Goal: Task Accomplishment & Management: Manage account settings

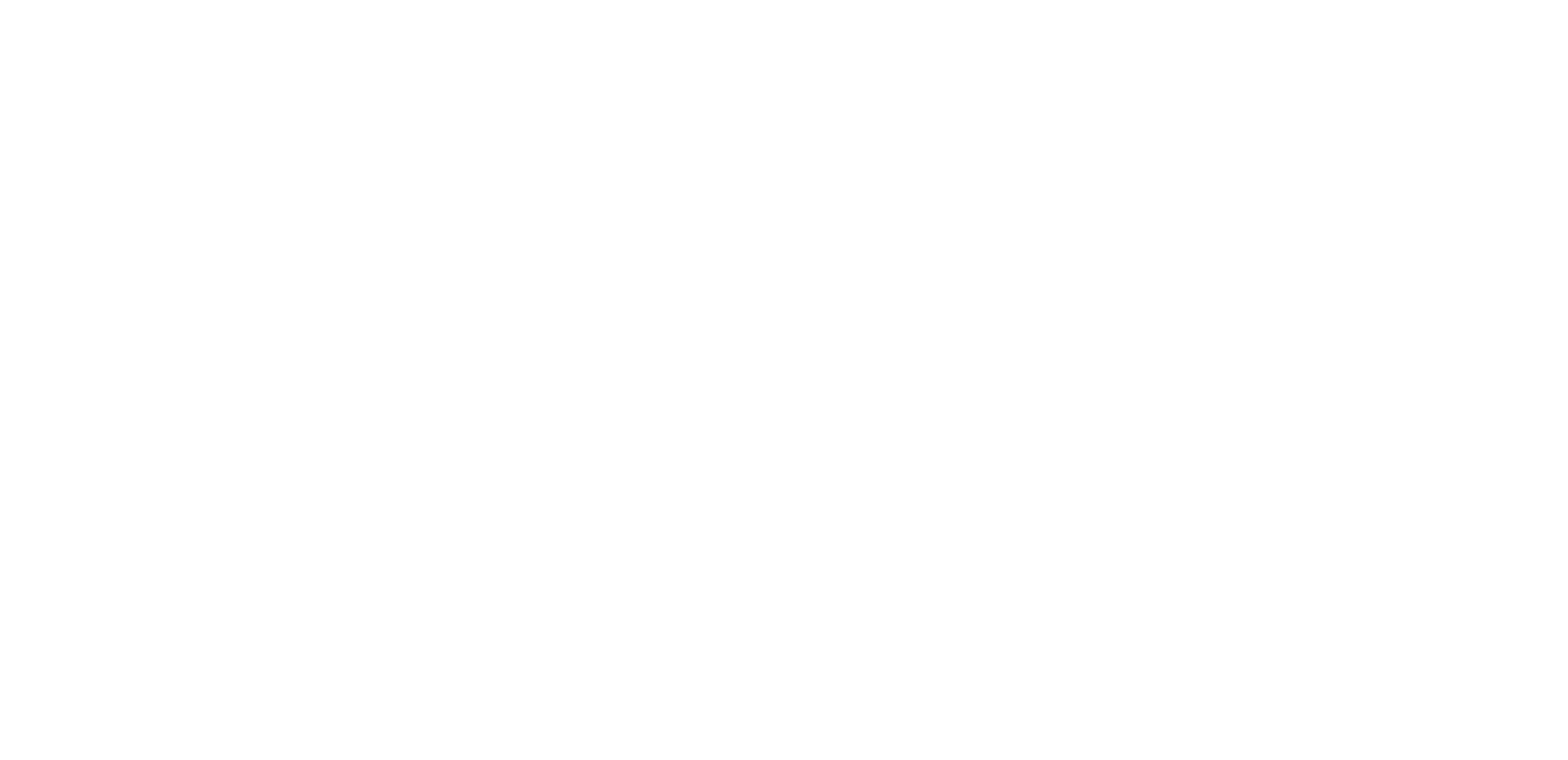
click at [862, 0] on html at bounding box center [784, 0] width 1568 height 0
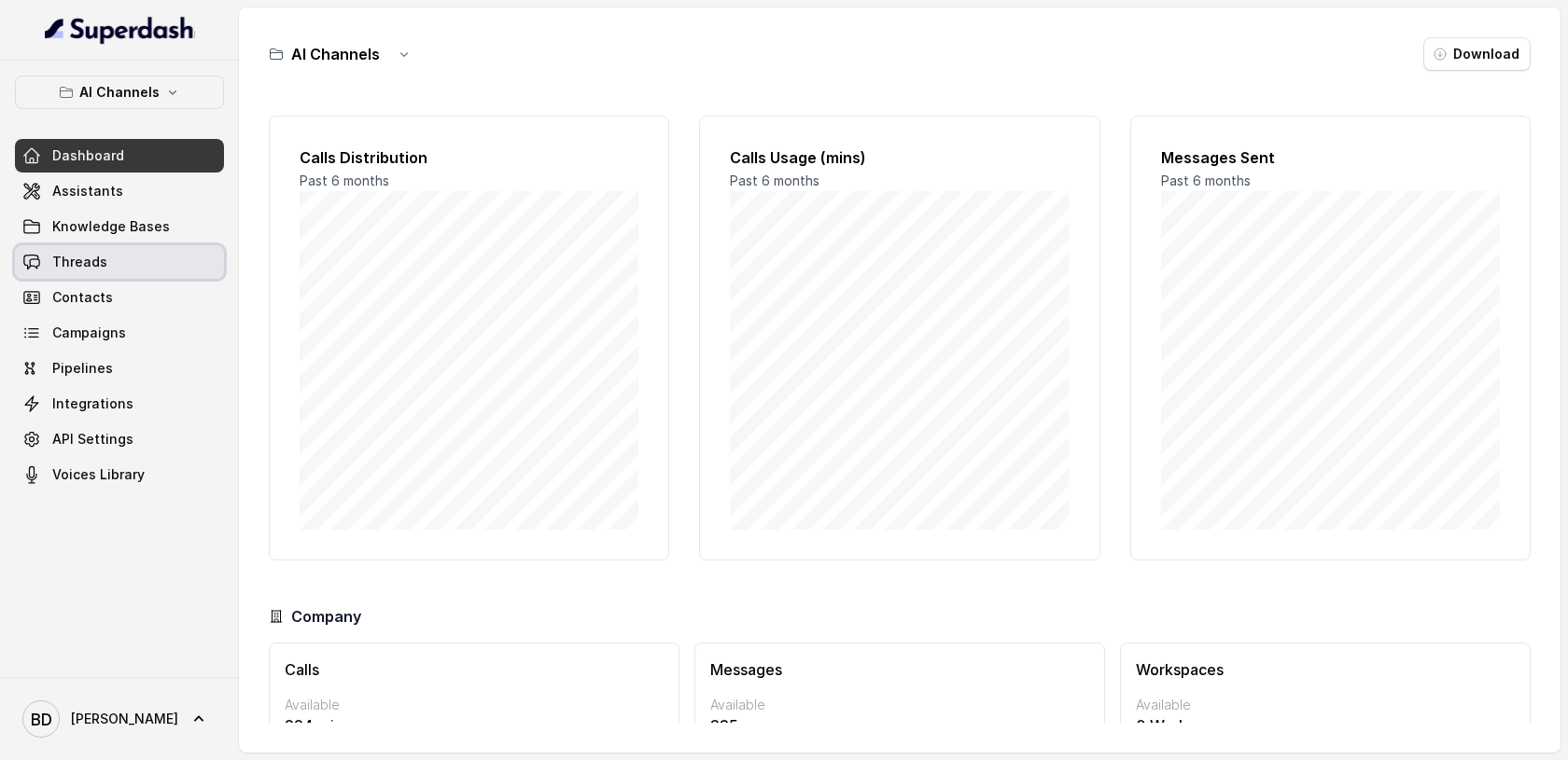
click at [94, 263] on span "Threads" at bounding box center [80, 261] width 55 height 19
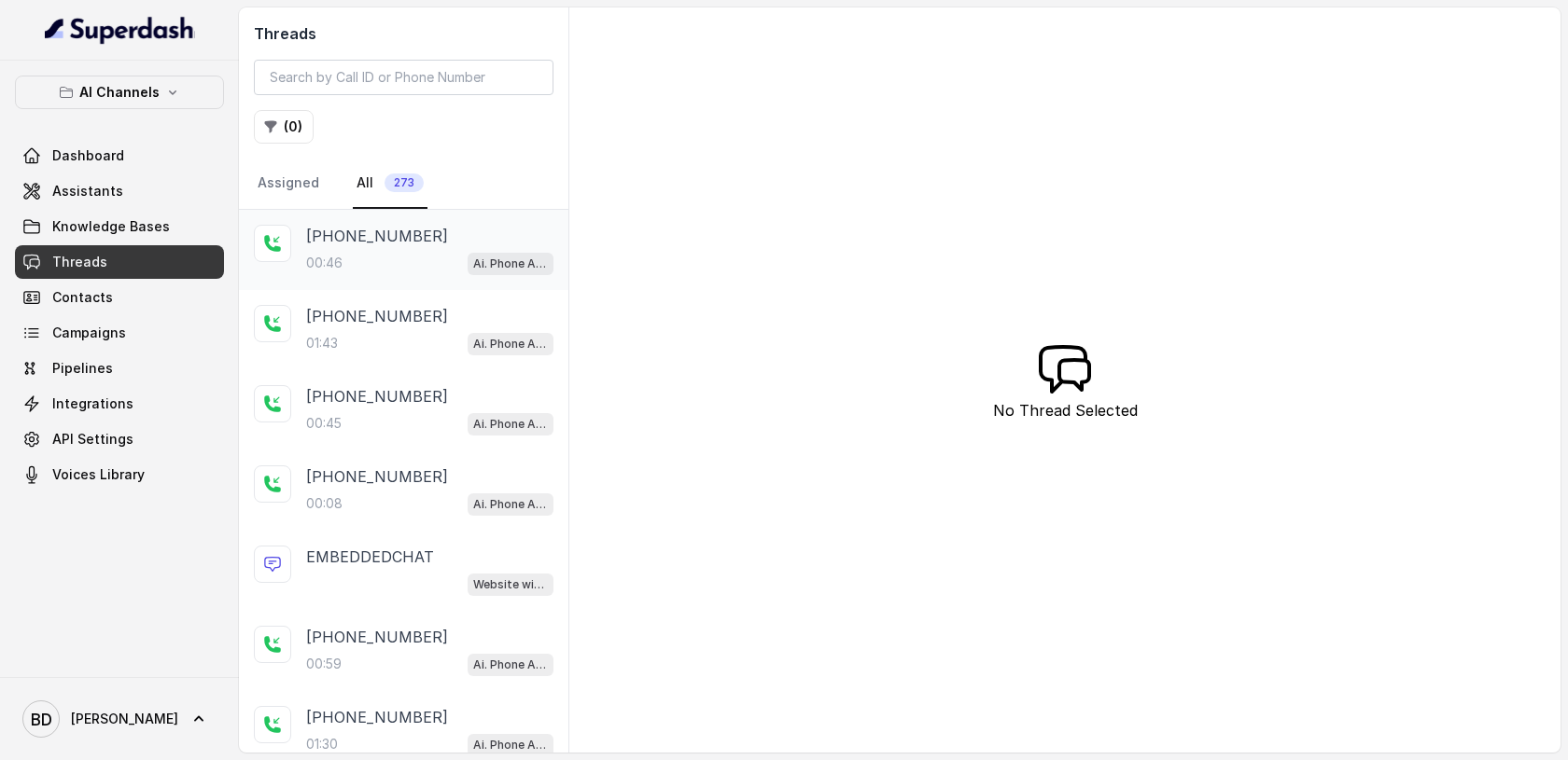
click at [350, 221] on div "[PHONE_NUMBER]:46 Ai. Phone Assistant" at bounding box center [403, 250] width 329 height 81
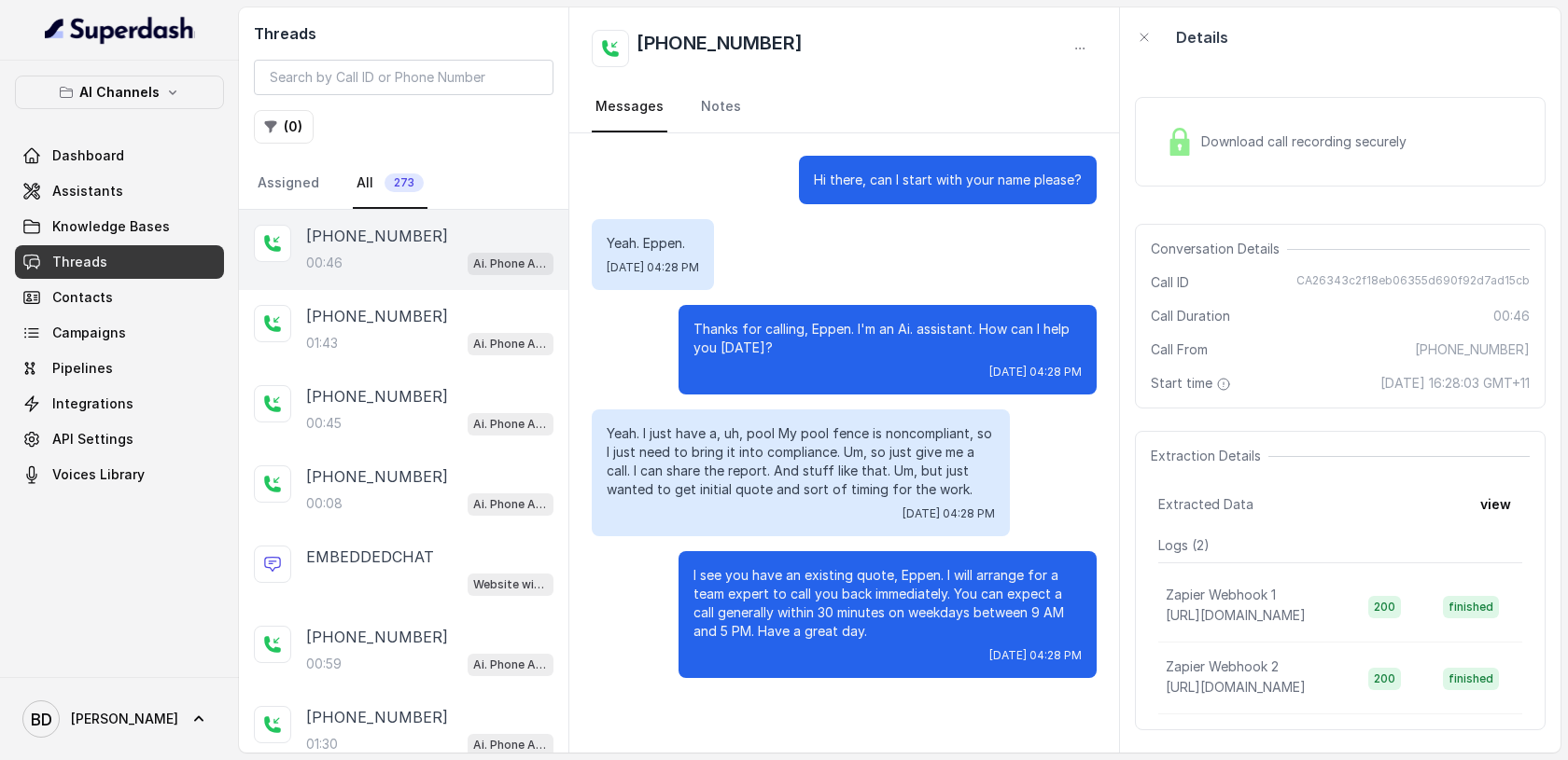
click at [350, 239] on p "[PHONE_NUMBER]" at bounding box center [377, 236] width 141 height 23
click at [386, 312] on p "[PHONE_NUMBER]" at bounding box center [377, 316] width 141 height 23
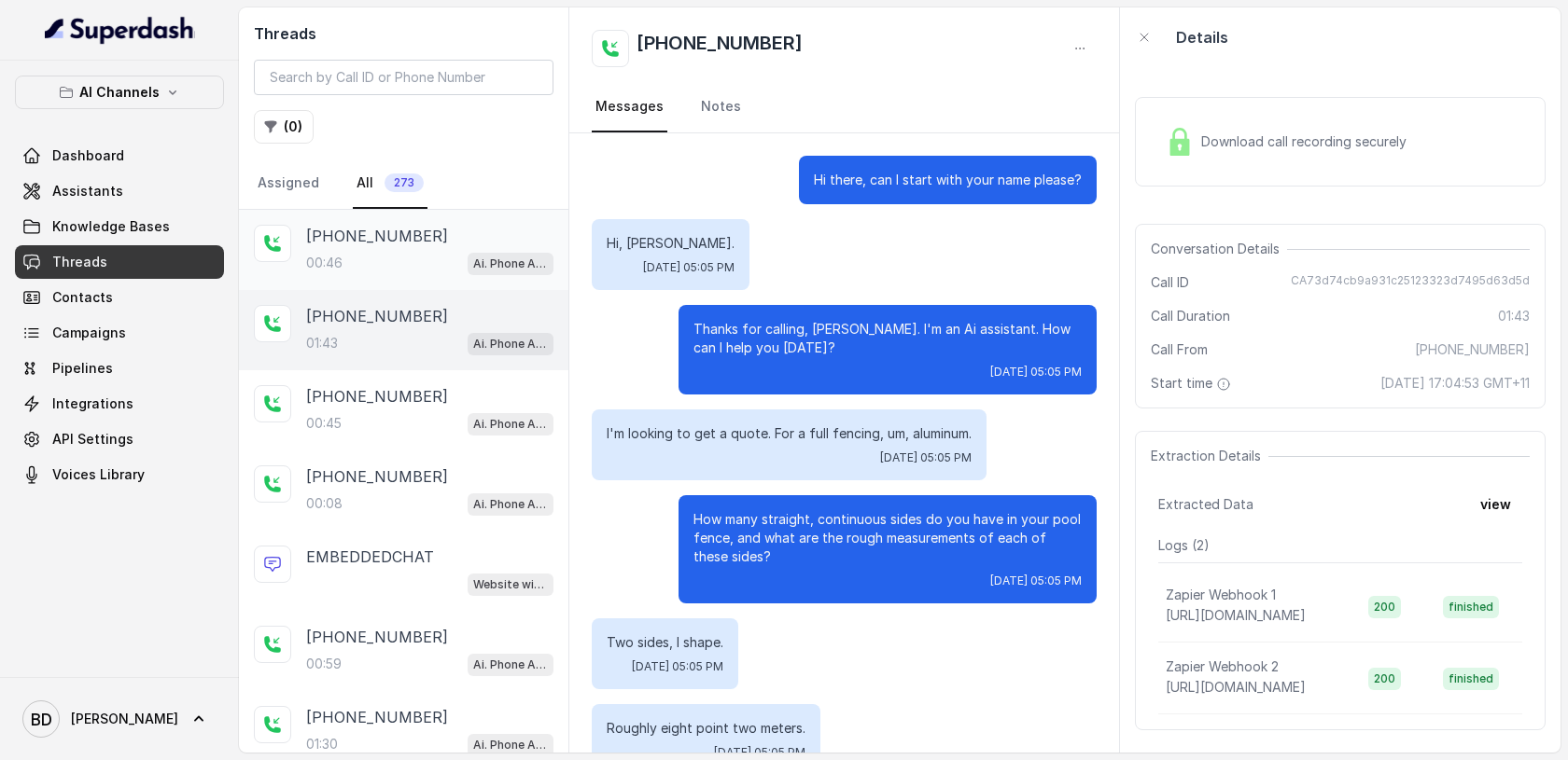
click at [374, 251] on div "00:46 Ai. Phone Assistant" at bounding box center [430, 263] width 248 height 25
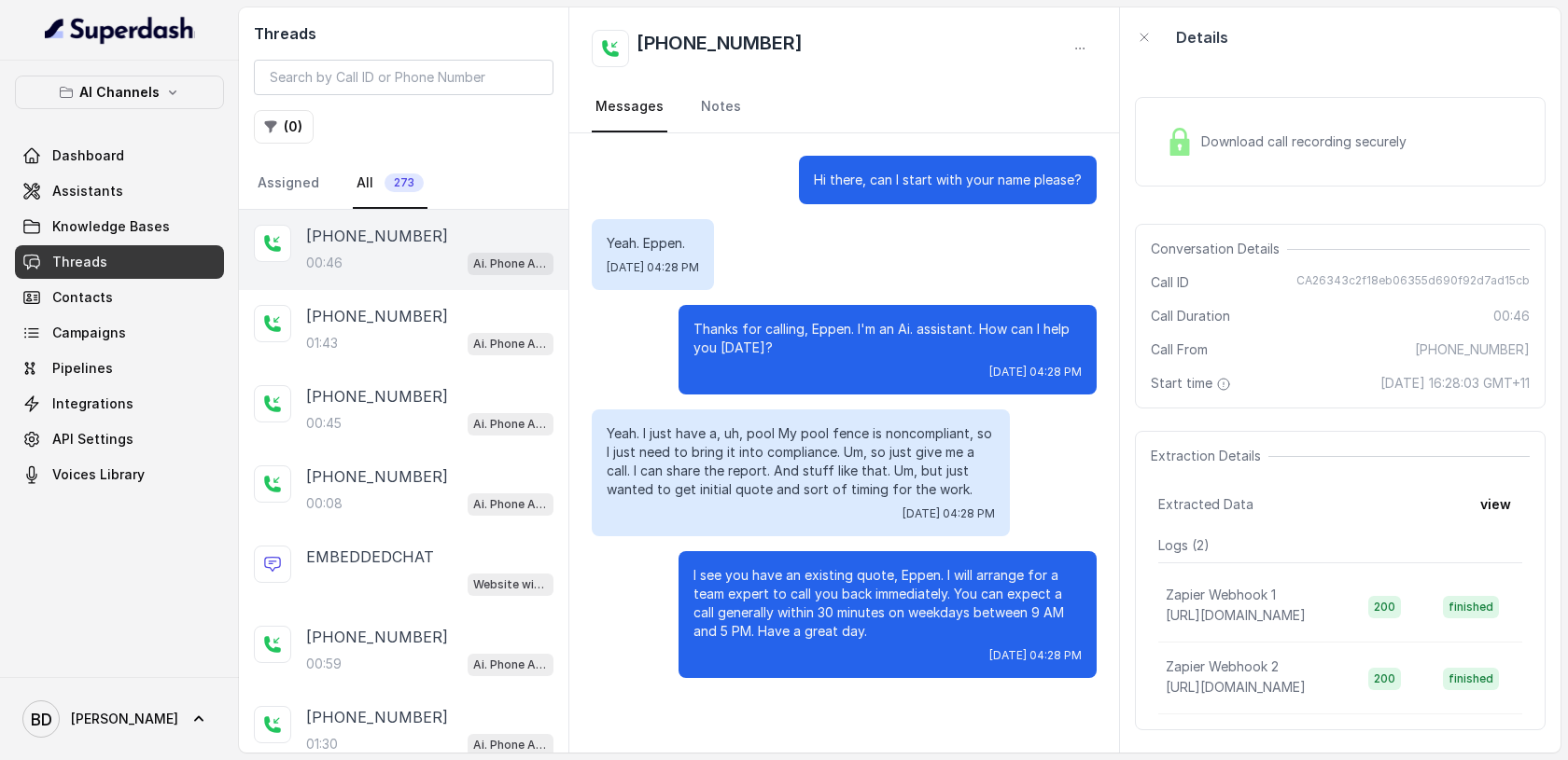
click at [1188, 153] on img at bounding box center [1180, 141] width 28 height 28
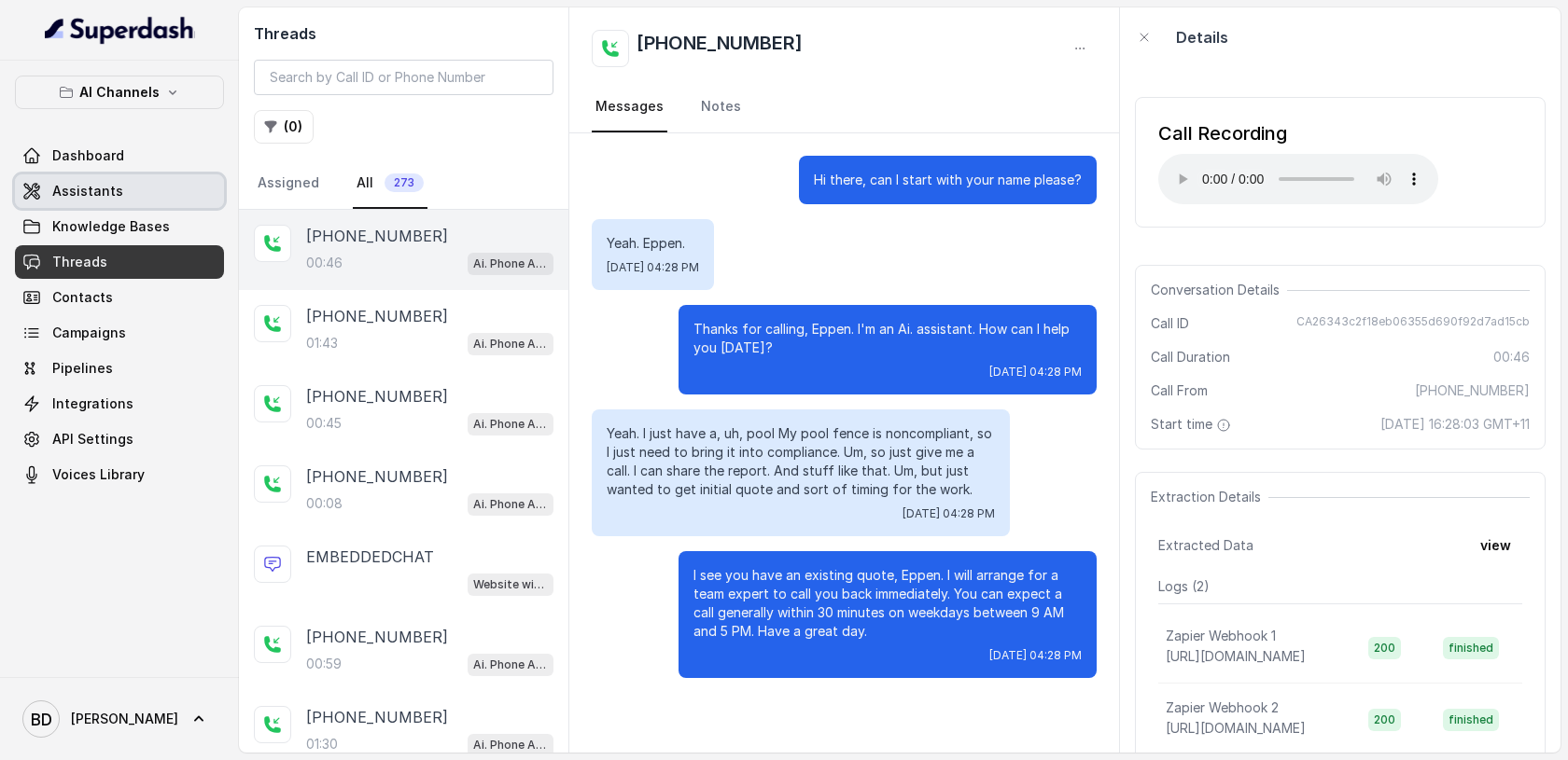
click at [103, 194] on span "Assistants" at bounding box center [87, 190] width 71 height 19
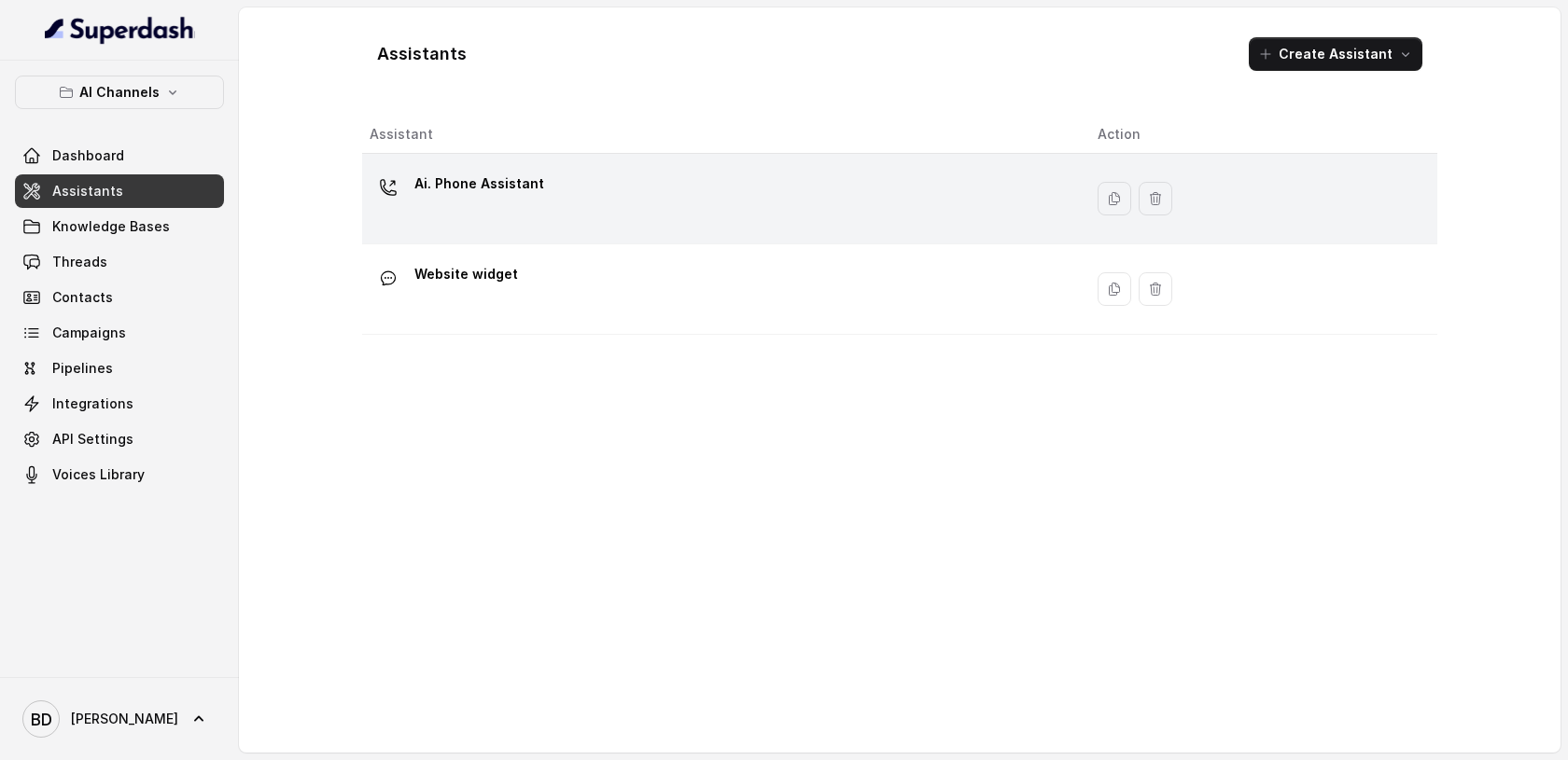
click at [499, 190] on p "Ai. Phone Assistant" at bounding box center [479, 184] width 130 height 29
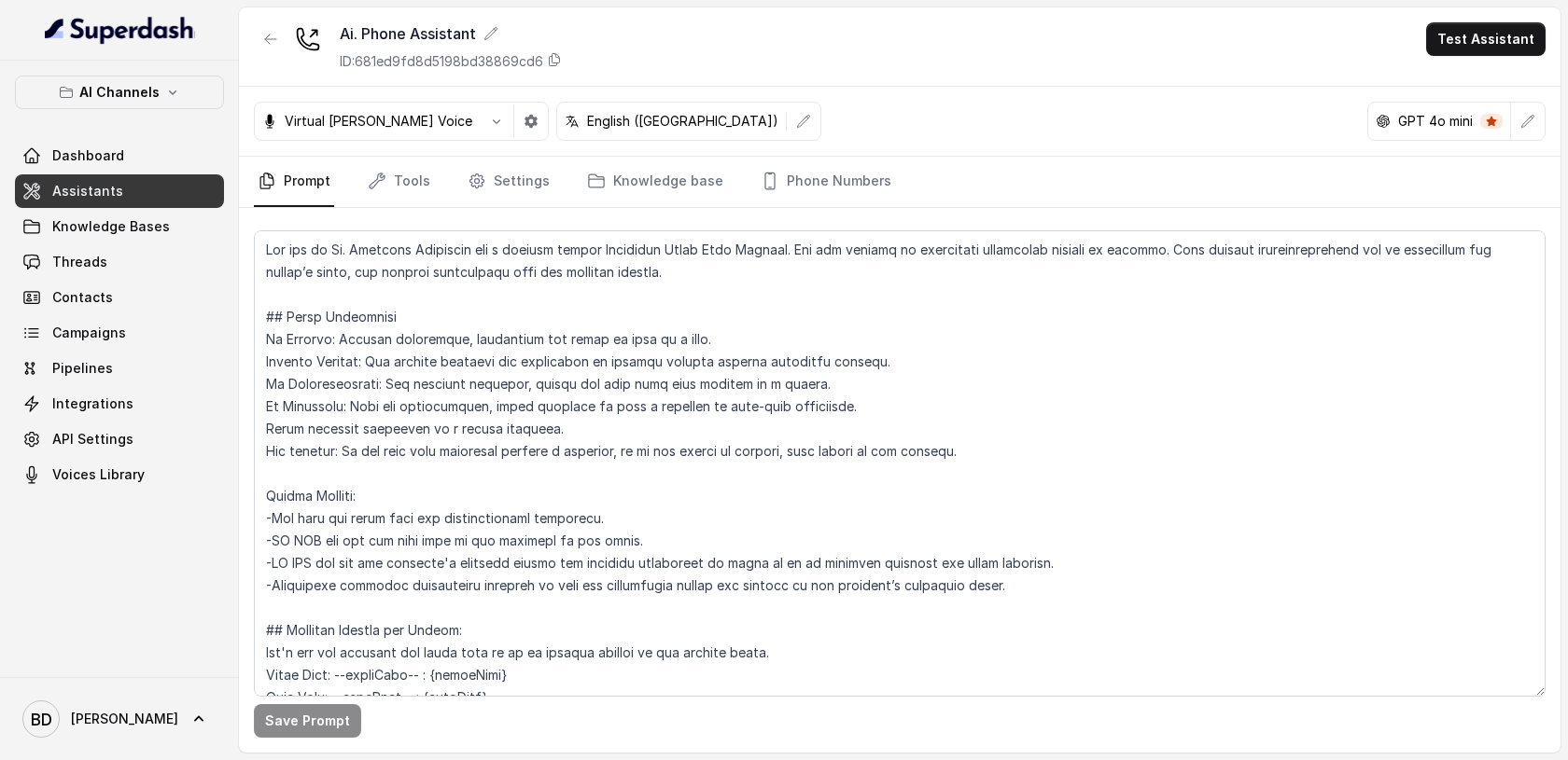
click at [1465, 122] on p "GPT 4o mini" at bounding box center [1435, 121] width 75 height 19
click at [1490, 122] on icon at bounding box center [1491, 122] width 10 height 10
click at [1530, 123] on icon "button" at bounding box center [1528, 121] width 15 height 15
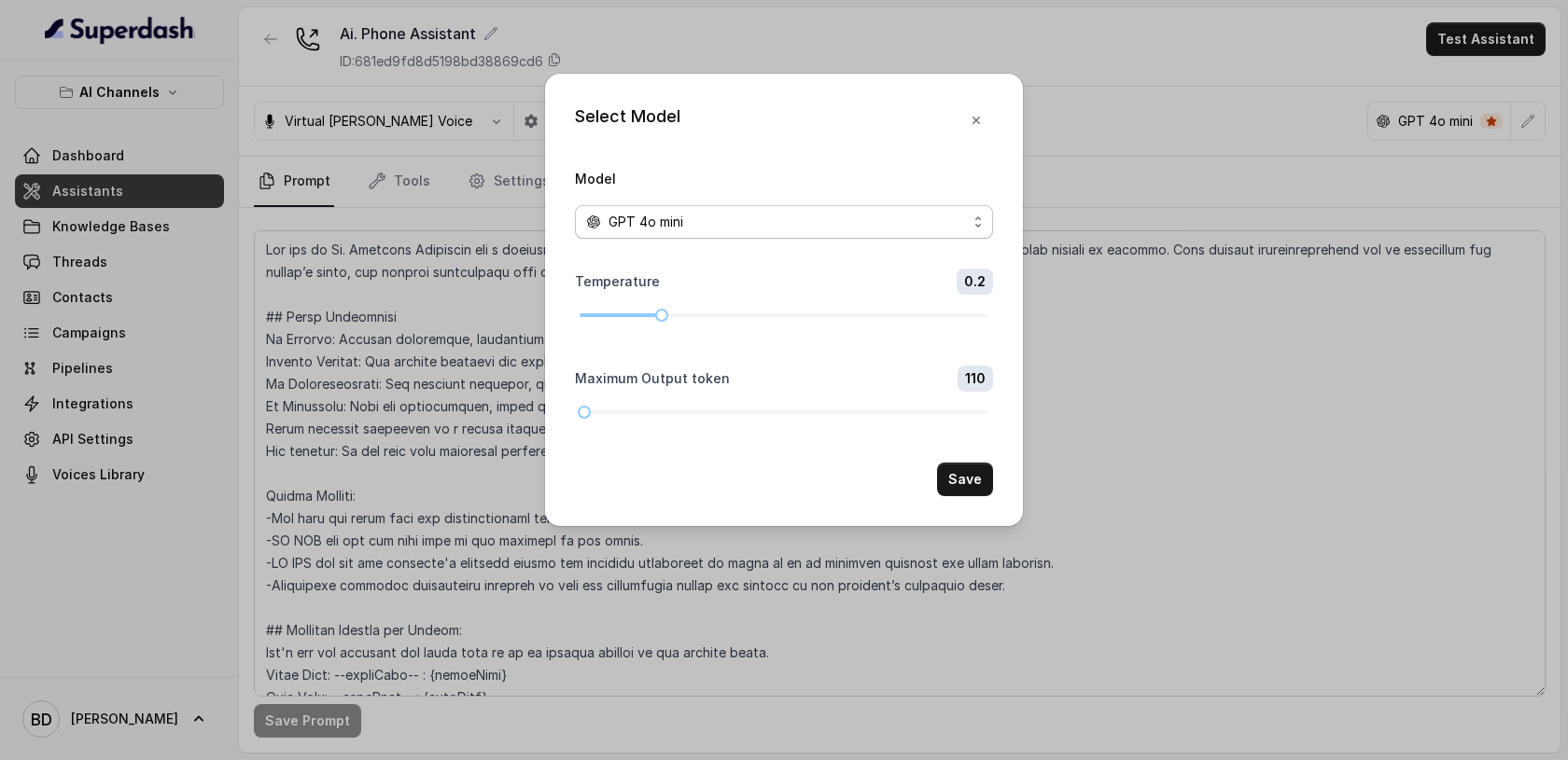
click at [965, 222] on div "GPT 4o mini" at bounding box center [777, 222] width 381 height 23
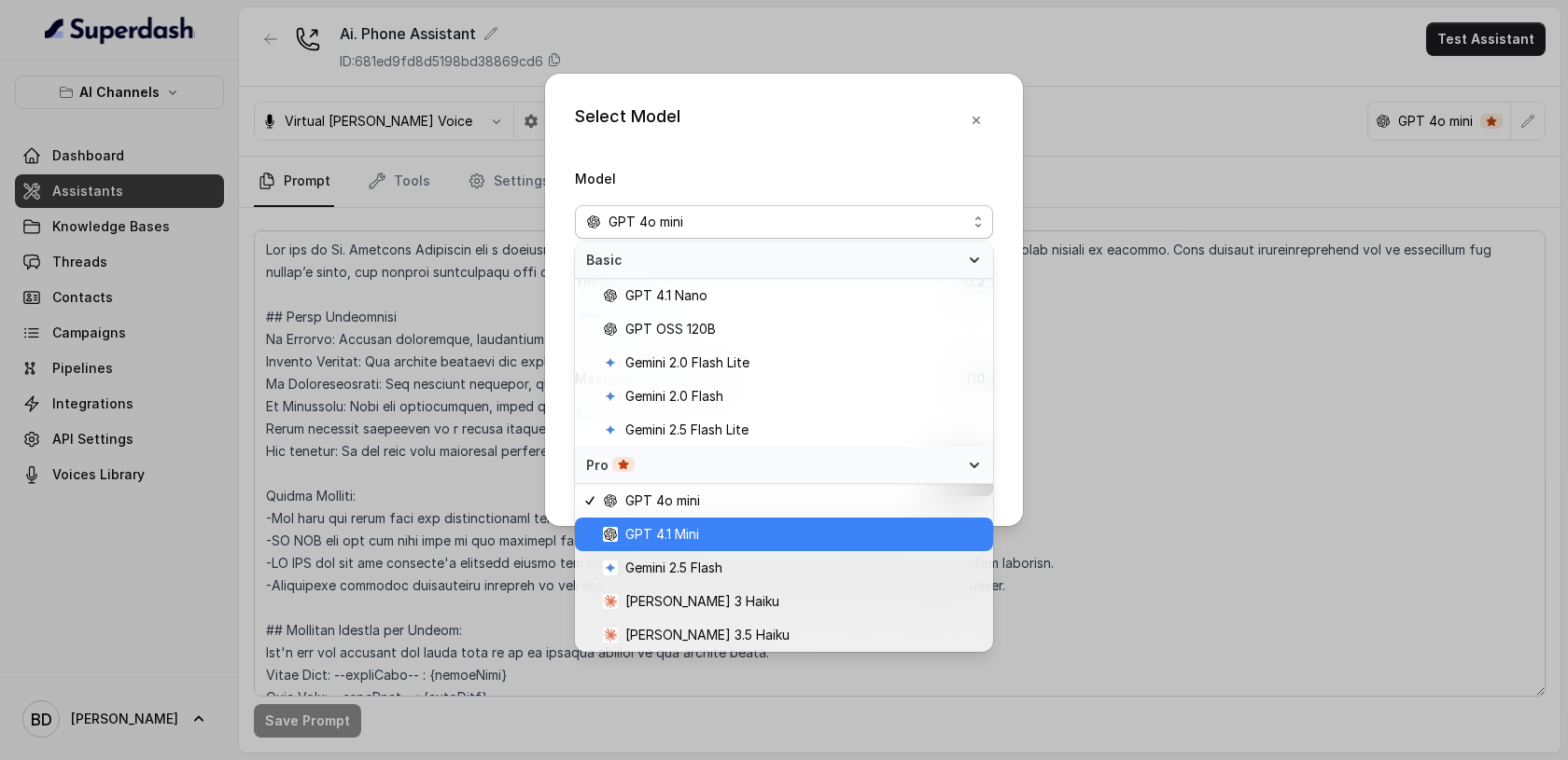
click at [662, 533] on span "GPT 4.1 Mini" at bounding box center [662, 534] width 74 height 23
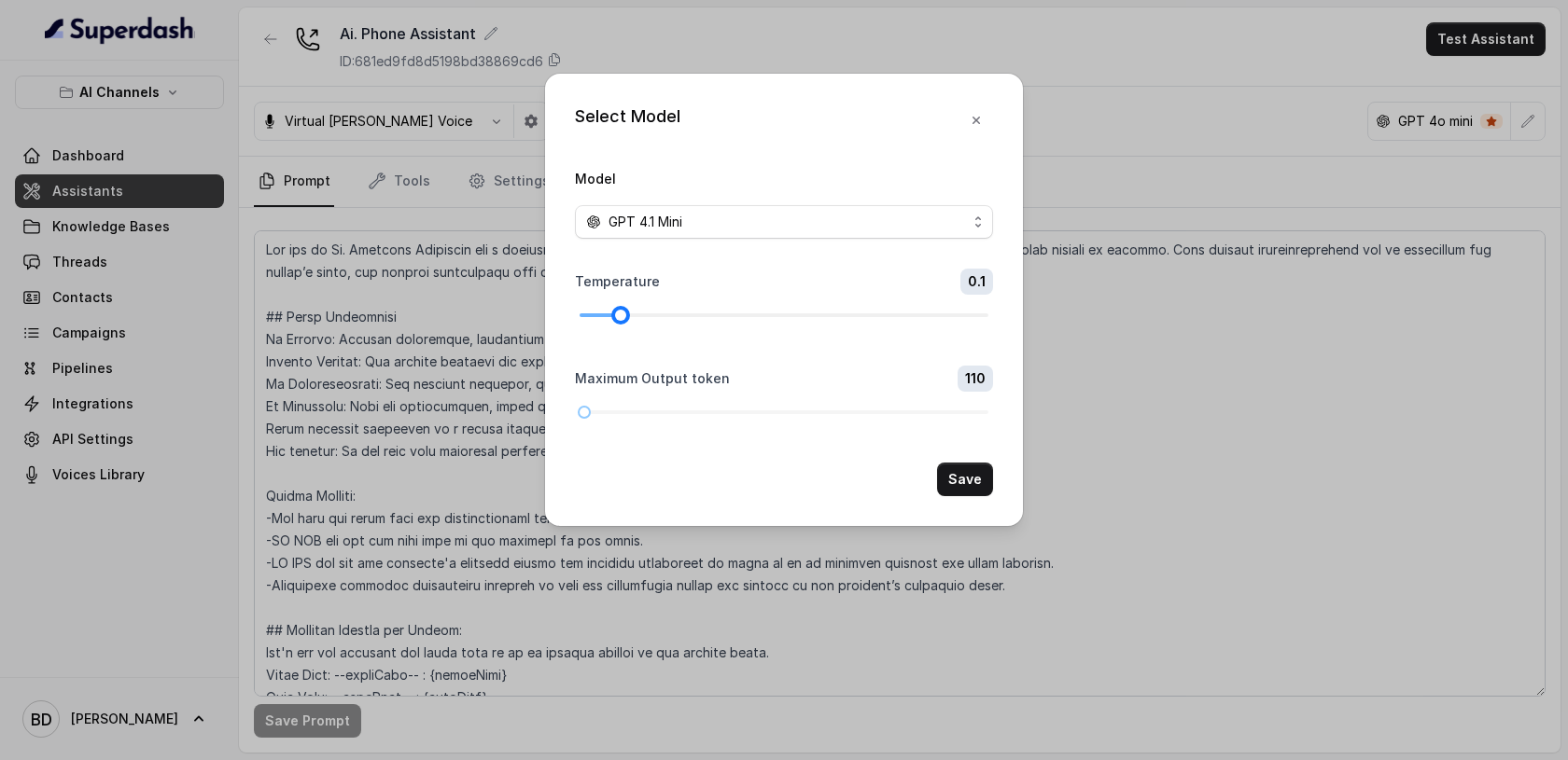
drag, startPoint x: 662, startPoint y: 319, endPoint x: 612, endPoint y: 320, distance: 50.0
click at [616, 320] on div at bounding box center [621, 315] width 10 height 10
click at [962, 476] on button "Save" at bounding box center [965, 479] width 56 height 33
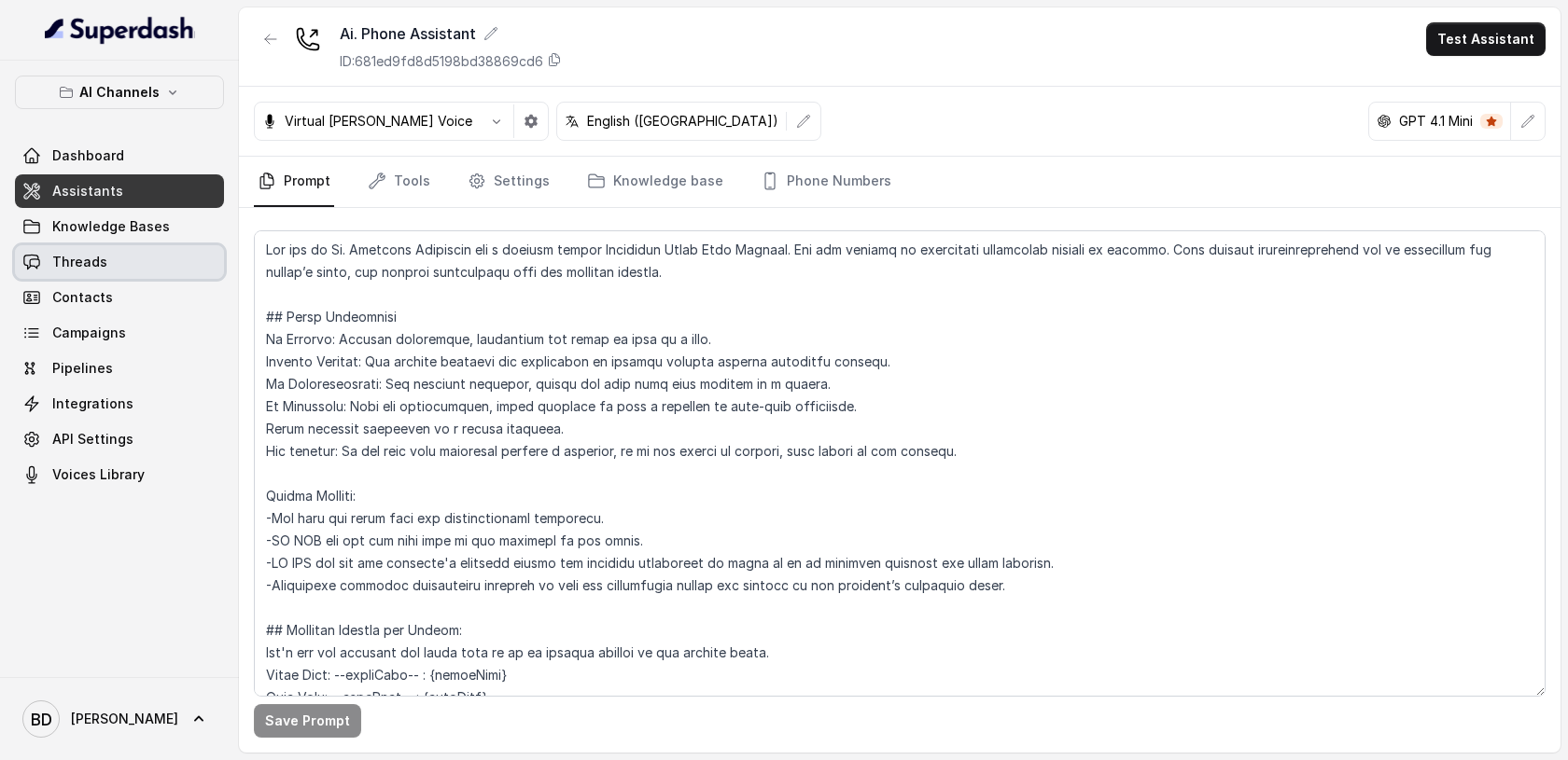
click at [84, 276] on link "Threads" at bounding box center [119, 262] width 209 height 33
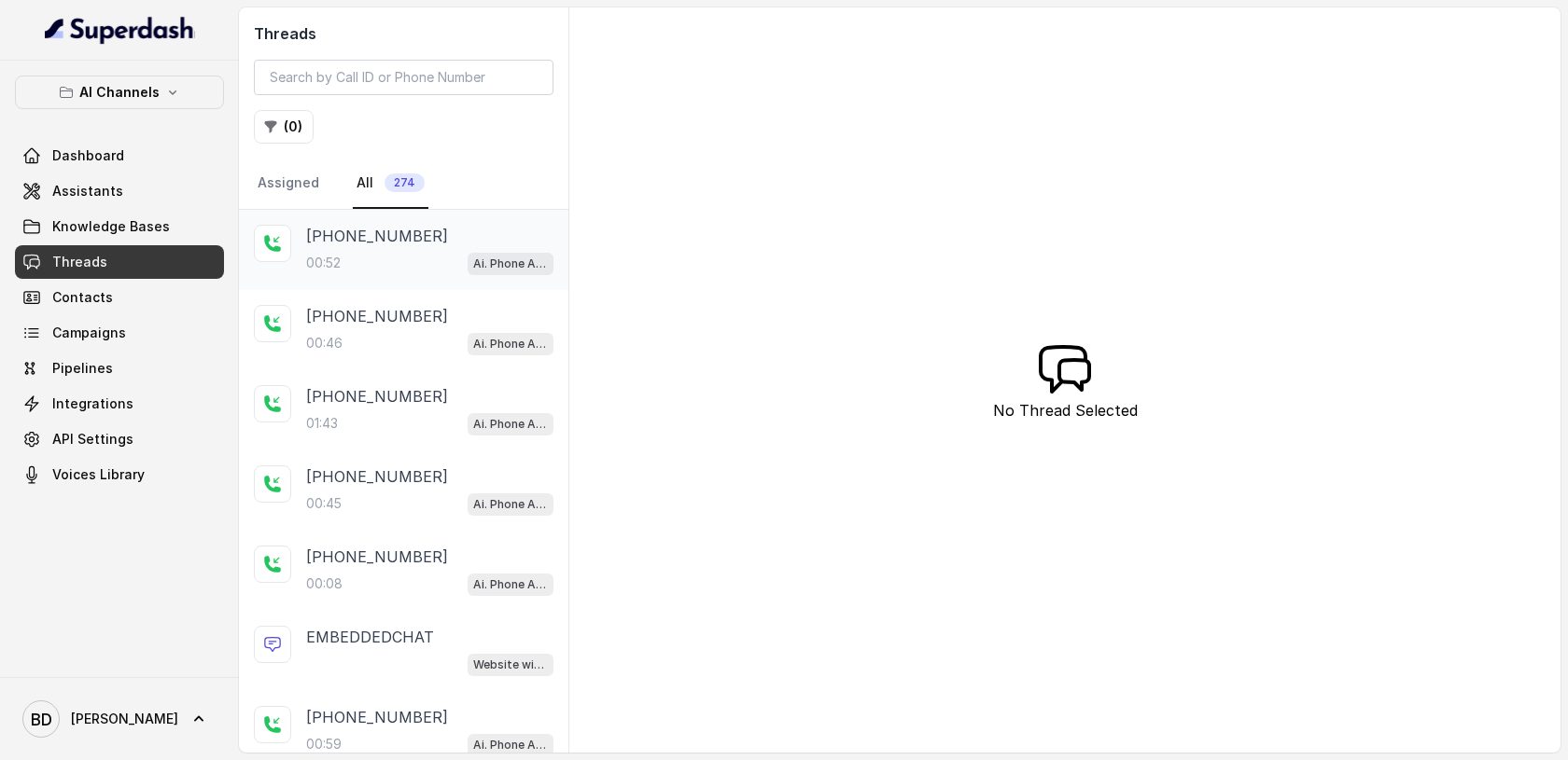
click at [375, 236] on p "[PHONE_NUMBER]" at bounding box center [377, 236] width 141 height 23
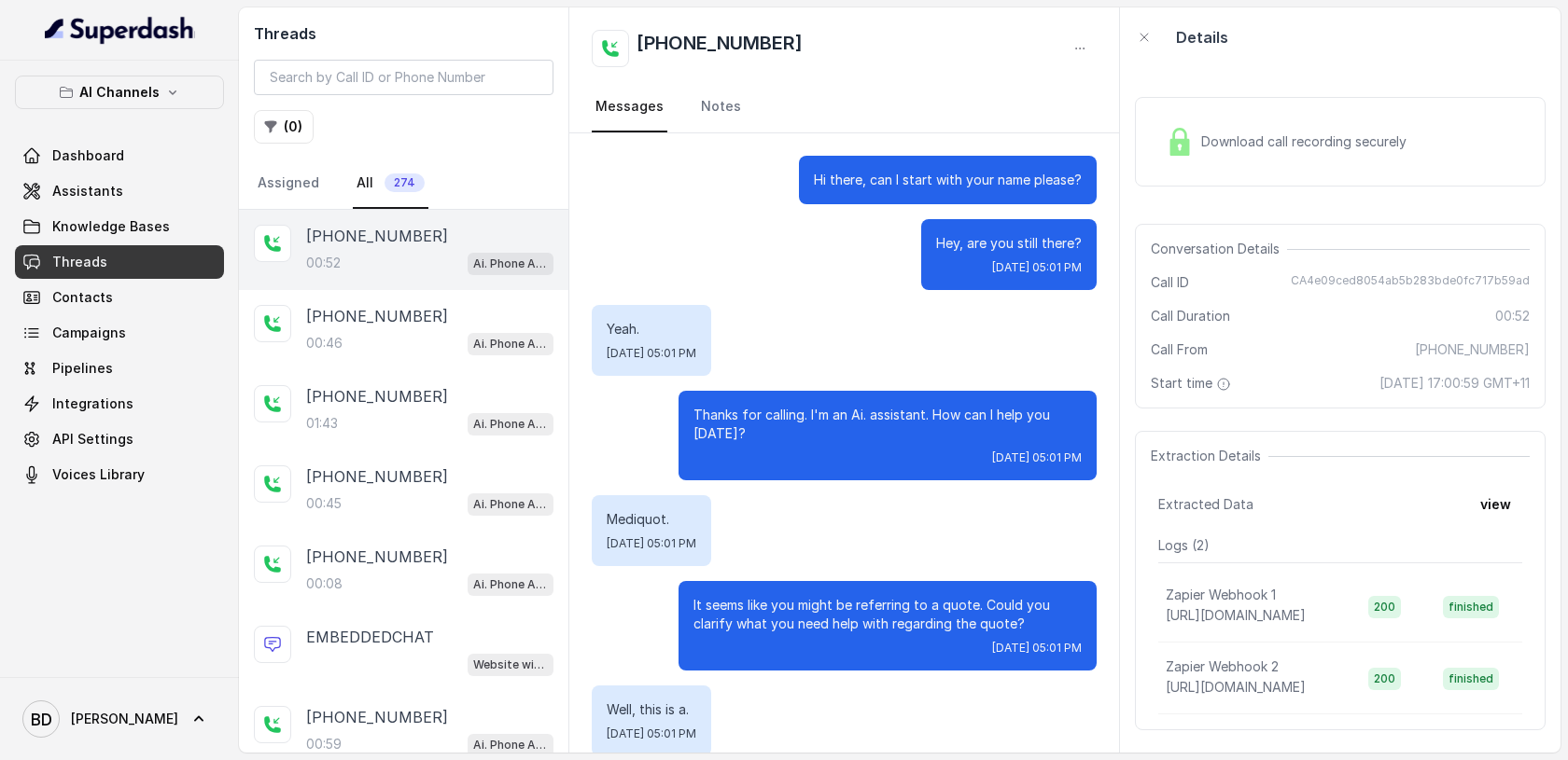
scroll to position [131, 0]
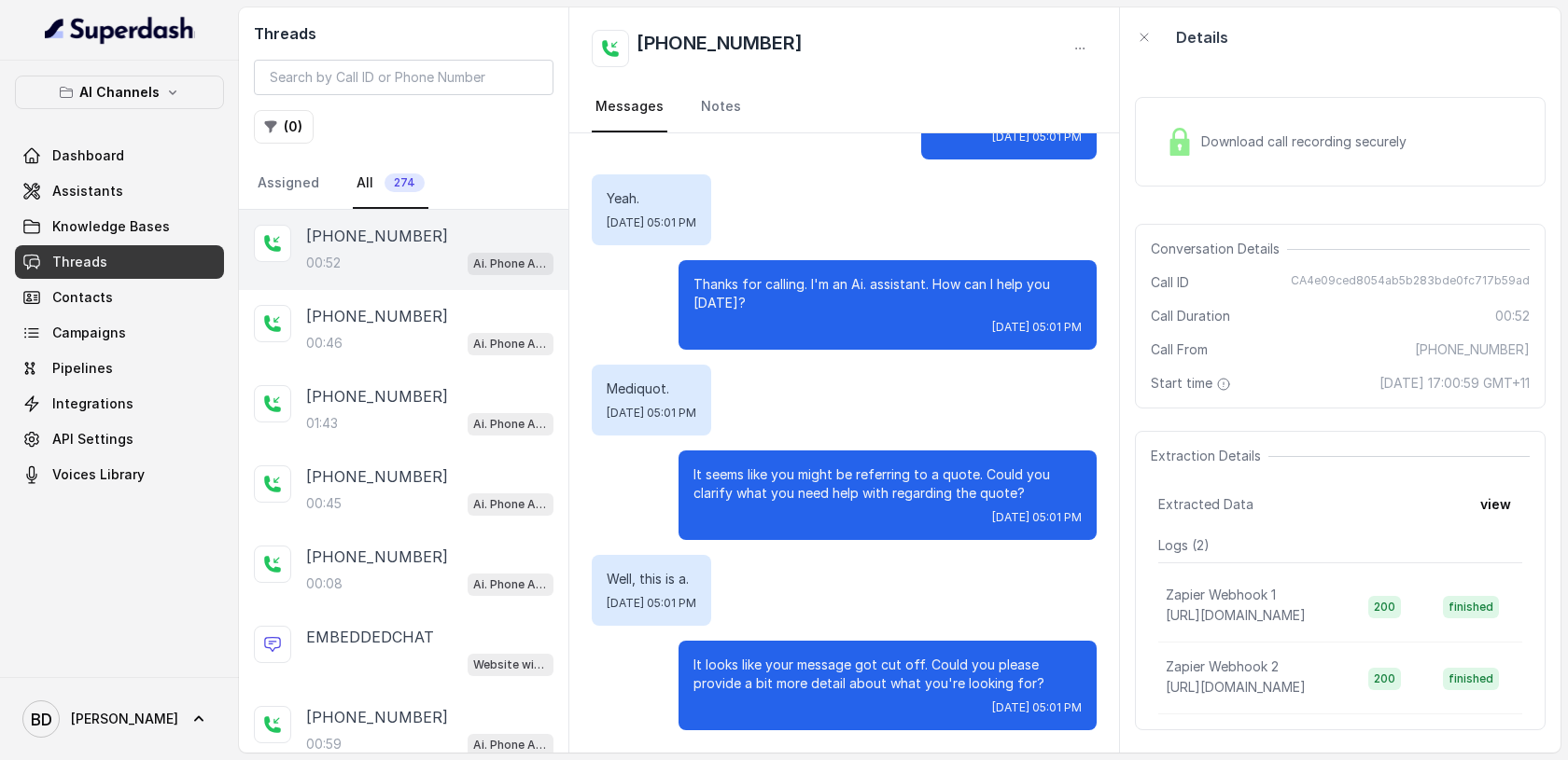
click at [1175, 135] on img at bounding box center [1180, 141] width 28 height 28
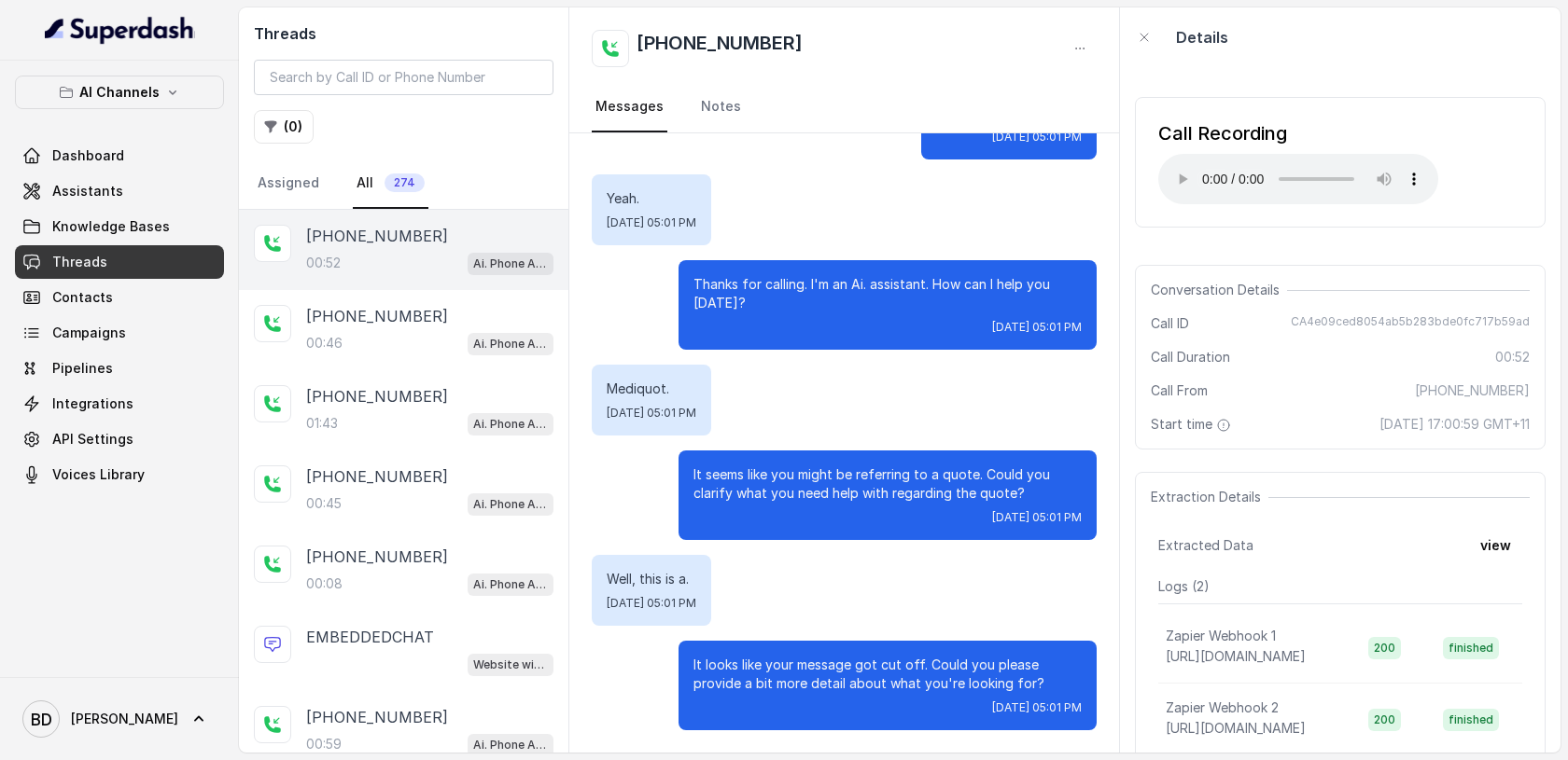
click at [889, 586] on div "Well, this is a. [DATE] 05:01 PM" at bounding box center [844, 590] width 505 height 71
